Goal: Check status: Check status

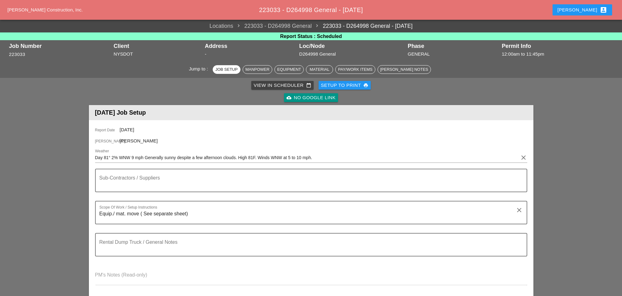
scroll to position [171, 0]
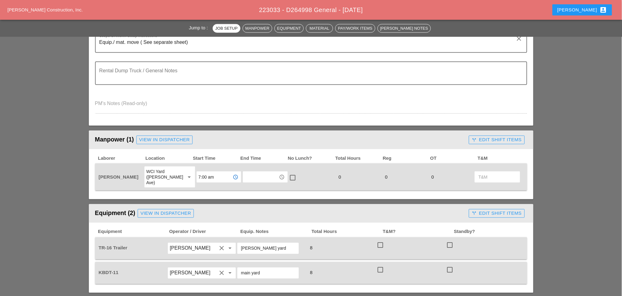
type input "7:00 am"
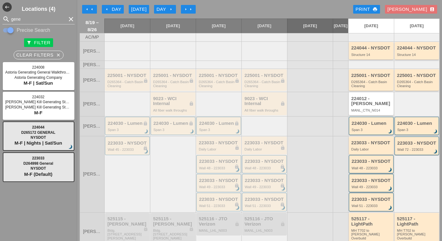
click at [140, 10] on div "[DATE]" at bounding box center [138, 9] width 15 height 7
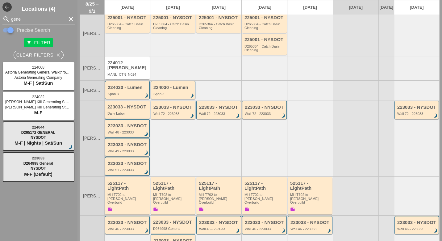
scroll to position [80, 0]
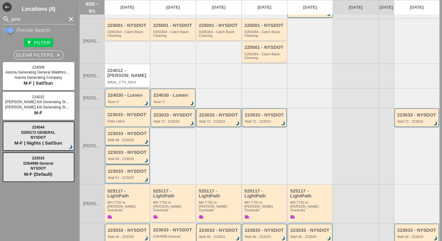
click at [169, 112] on div "223033 - NYSDOT Wall 72 - 223033 brightness_3" at bounding box center [174, 117] width 40 height 11
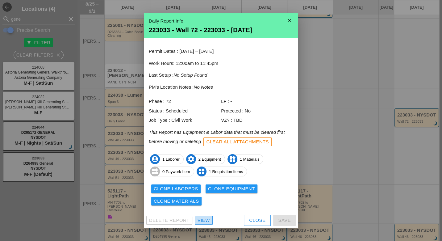
click at [209, 224] on link "View" at bounding box center [204, 220] width 18 height 9
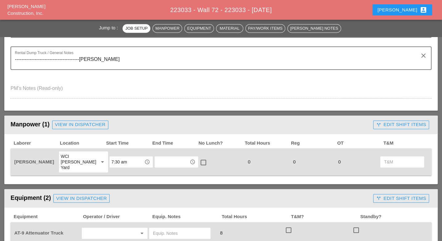
scroll to position [309, 0]
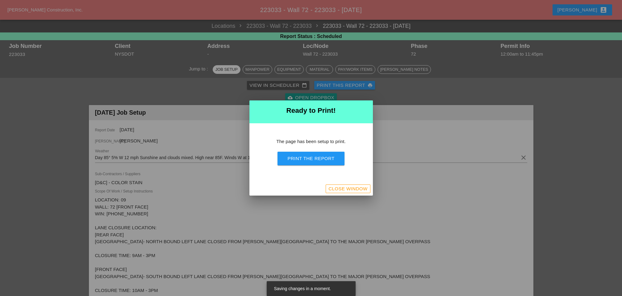
scroll to position [34, 0]
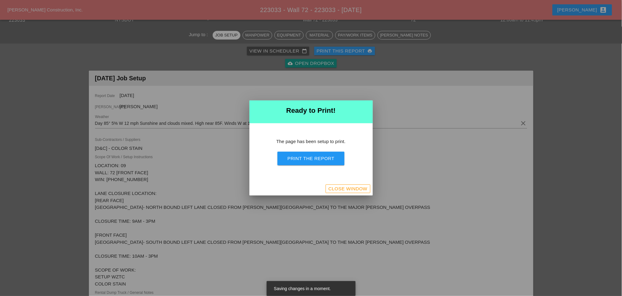
click at [350, 188] on div "Close Window" at bounding box center [348, 188] width 39 height 7
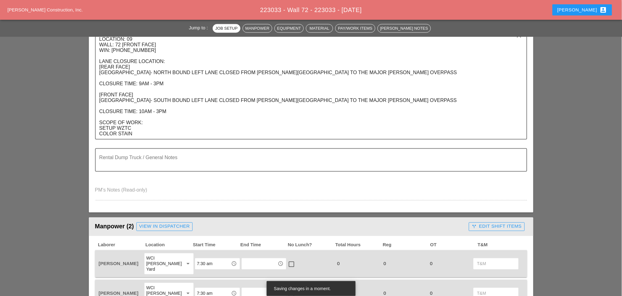
scroll to position [171, 0]
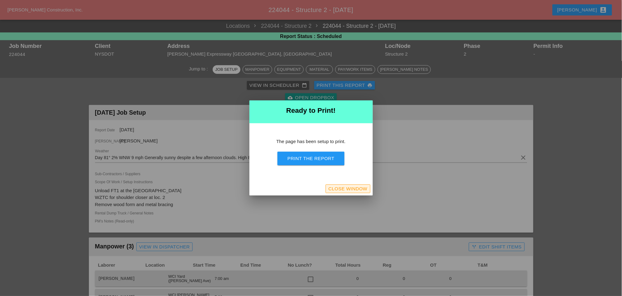
drag, startPoint x: 348, startPoint y: 188, endPoint x: 251, endPoint y: 161, distance: 101.0
click at [348, 189] on div "Close Window" at bounding box center [348, 188] width 39 height 7
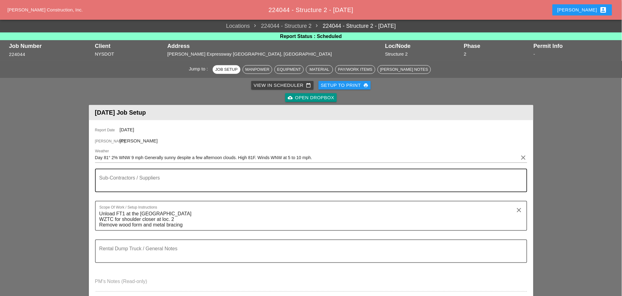
scroll to position [171, 0]
